Goal: Check status

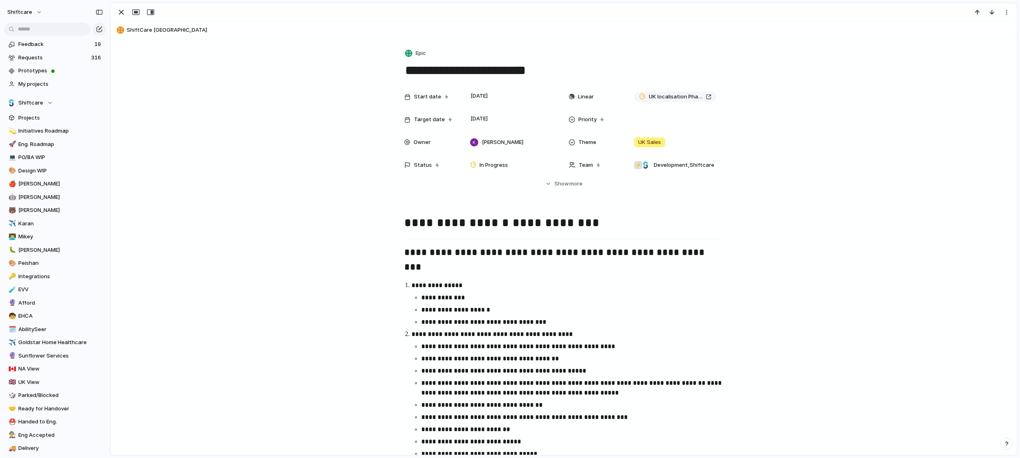
scroll to position [374, 0]
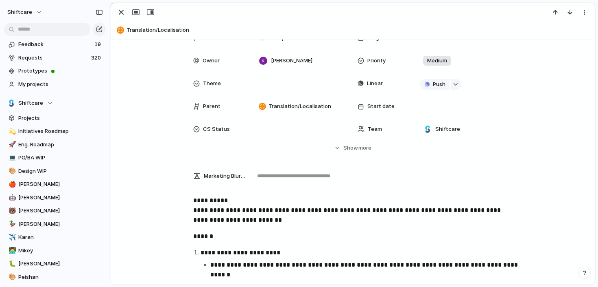
scroll to position [36, 0]
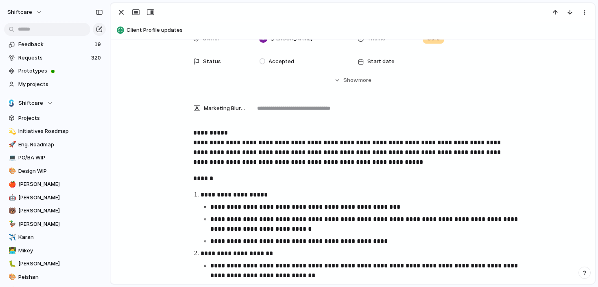
scroll to position [39, 0]
